Goal: Information Seeking & Learning: Learn about a topic

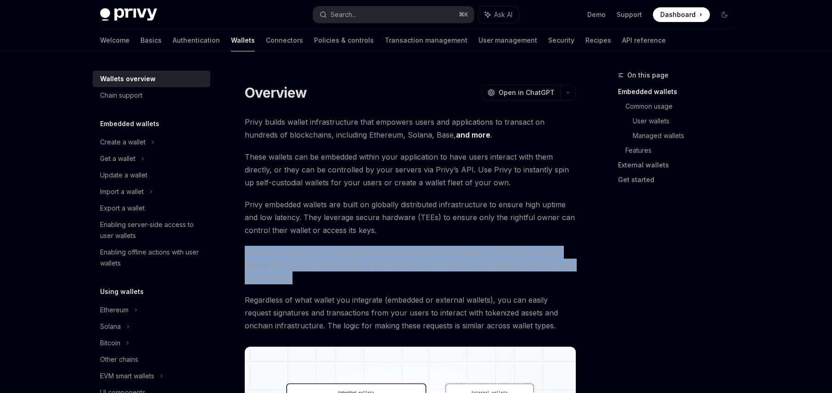
drag, startPoint x: 383, startPoint y: 272, endPoint x: 393, endPoint y: 235, distance: 38.4
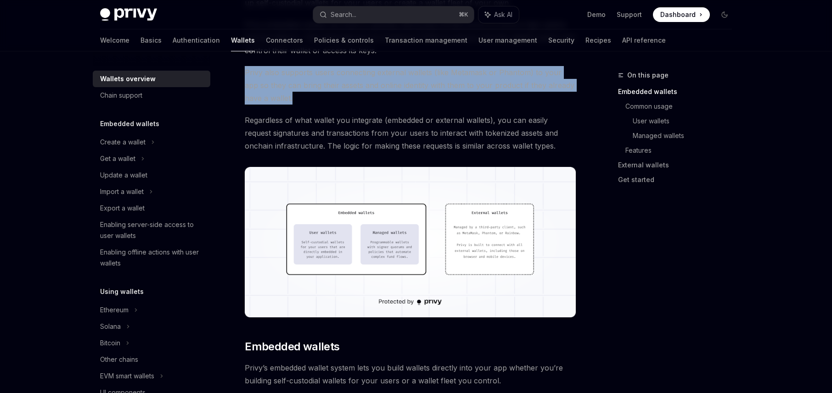
scroll to position [163, 0]
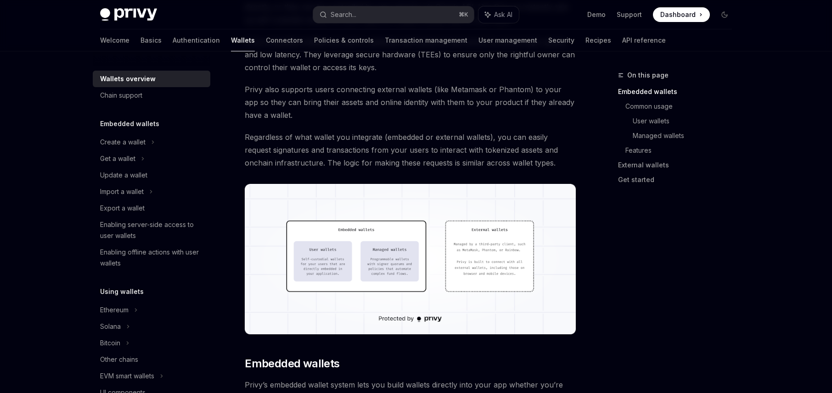
click at [357, 144] on span "Regardless of what wallet you integrate (embedded or external wallets), you can…" at bounding box center [410, 150] width 331 height 39
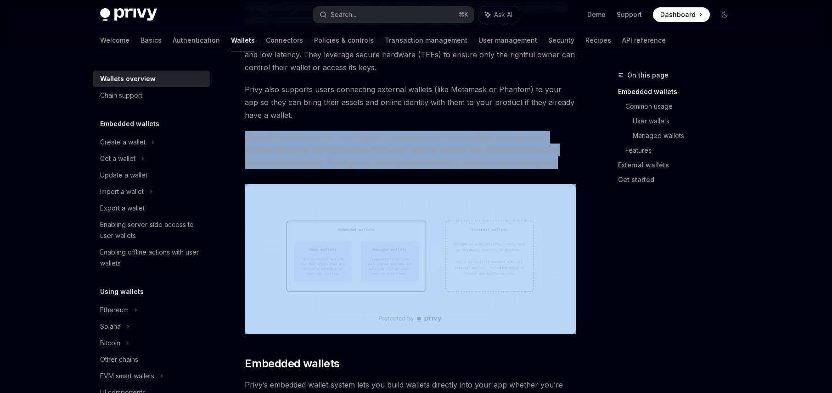
click at [357, 144] on span "Regardless of what wallet you integrate (embedded or external wallets), you can…" at bounding box center [410, 150] width 331 height 39
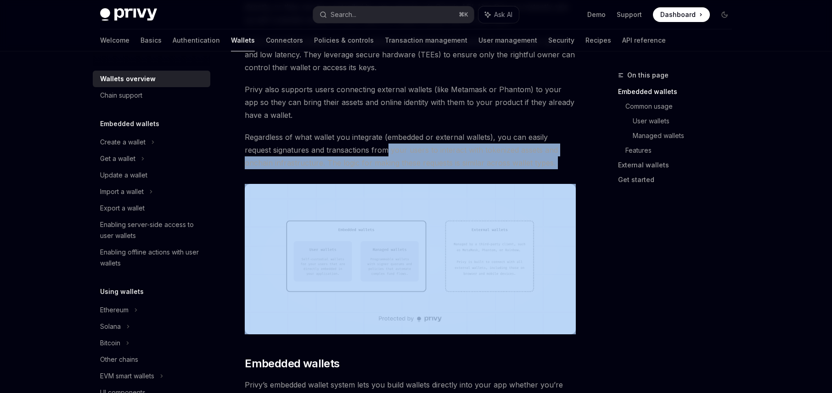
drag, startPoint x: 357, startPoint y: 144, endPoint x: 367, endPoint y: 169, distance: 27.4
click at [359, 150] on span "Regardless of what wallet you integrate (embedded or external wallets), you can…" at bounding box center [410, 150] width 331 height 39
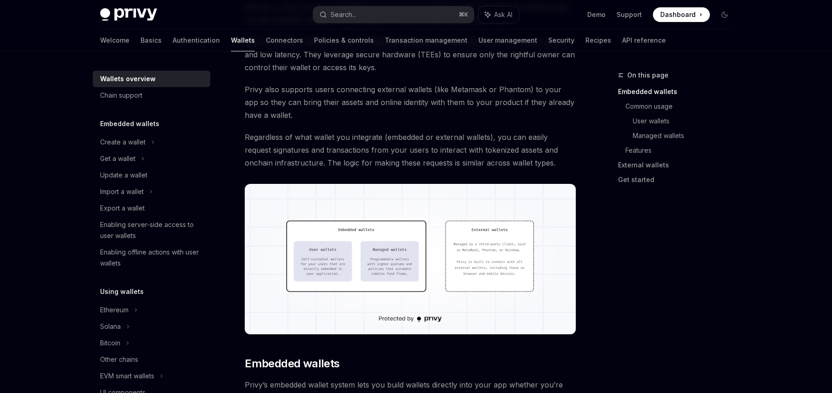
click at [347, 150] on span "Regardless of what wallet you integrate (embedded or external wallets), you can…" at bounding box center [410, 150] width 331 height 39
click at [355, 146] on span "Regardless of what wallet you integrate (embedded or external wallets), you can…" at bounding box center [410, 150] width 331 height 39
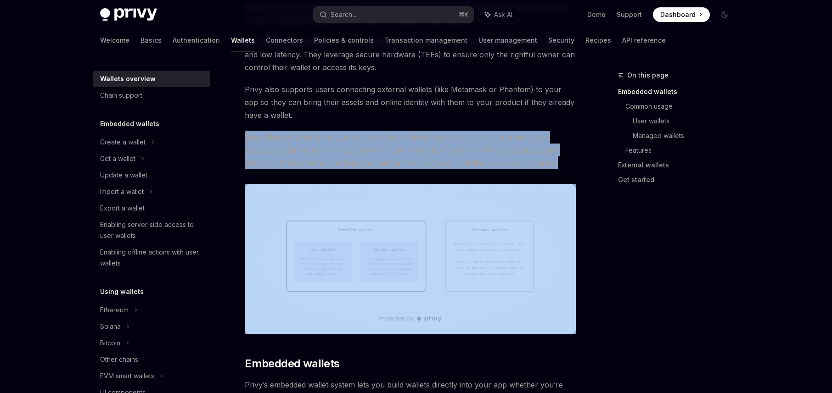
click at [355, 146] on span "Regardless of what wallet you integrate (embedded or external wallets), you can…" at bounding box center [410, 150] width 331 height 39
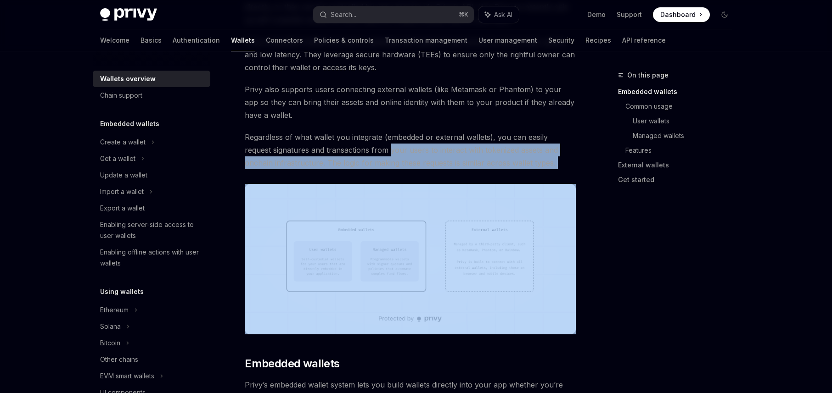
click at [361, 147] on span "Regardless of what wallet you integrate (embedded or external wallets), you can…" at bounding box center [410, 150] width 331 height 39
click at [368, 153] on span "Regardless of what wallet you integrate (embedded or external wallets), you can…" at bounding box center [410, 150] width 331 height 39
